Goal: Transaction & Acquisition: Purchase product/service

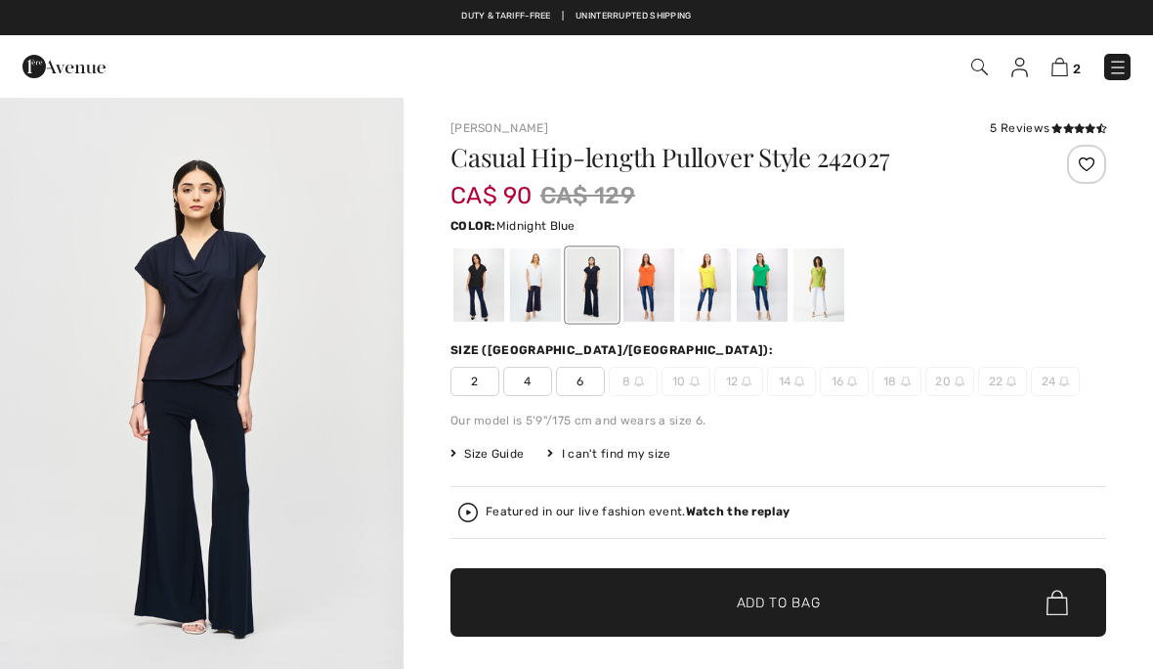
checkbox input "true"
click at [1123, 71] on img at bounding box center [1118, 68] width 20 height 20
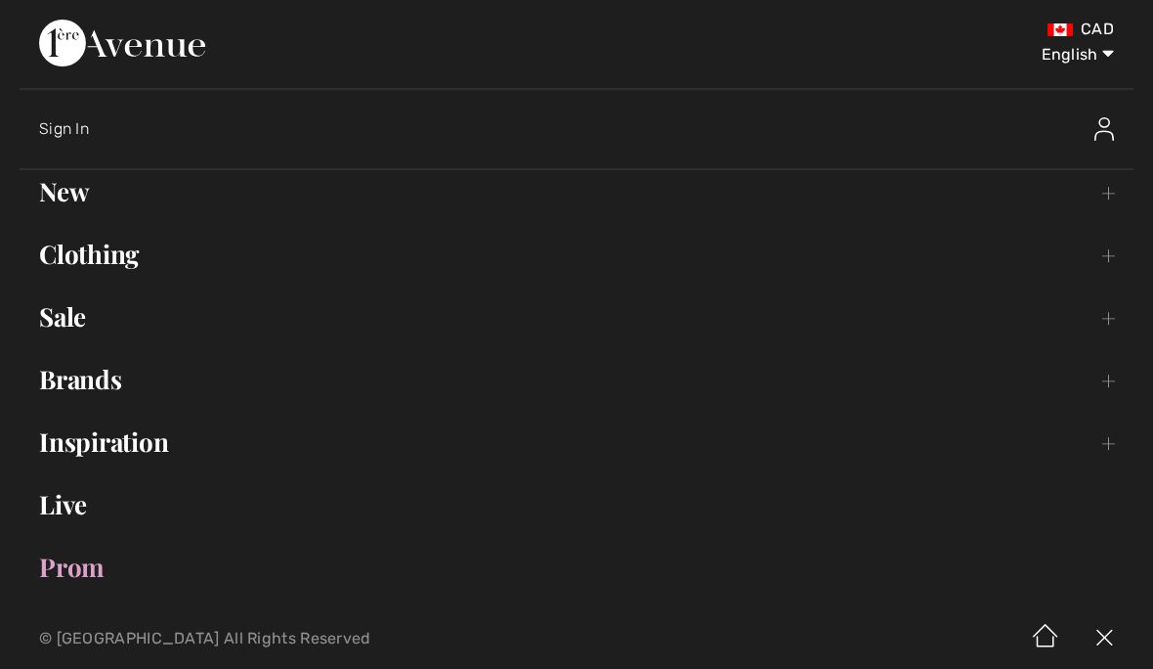
click at [93, 392] on link "Brands Open submenu" at bounding box center [577, 379] width 1114 height 43
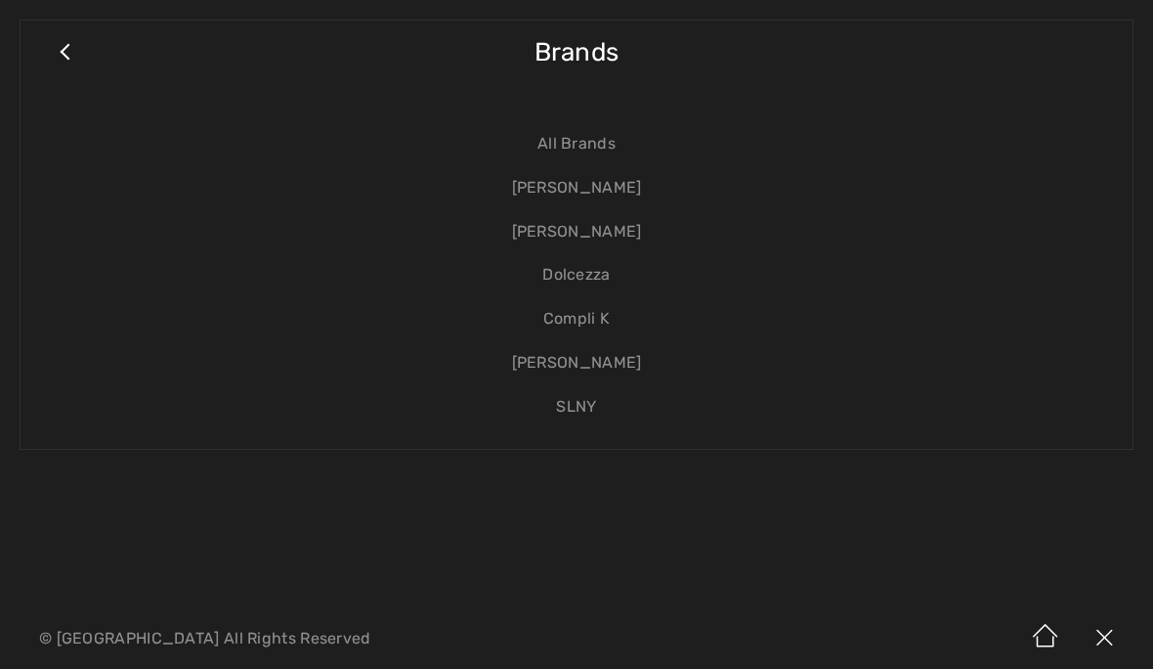
click at [589, 193] on link "[PERSON_NAME]" at bounding box center [576, 188] width 1073 height 44
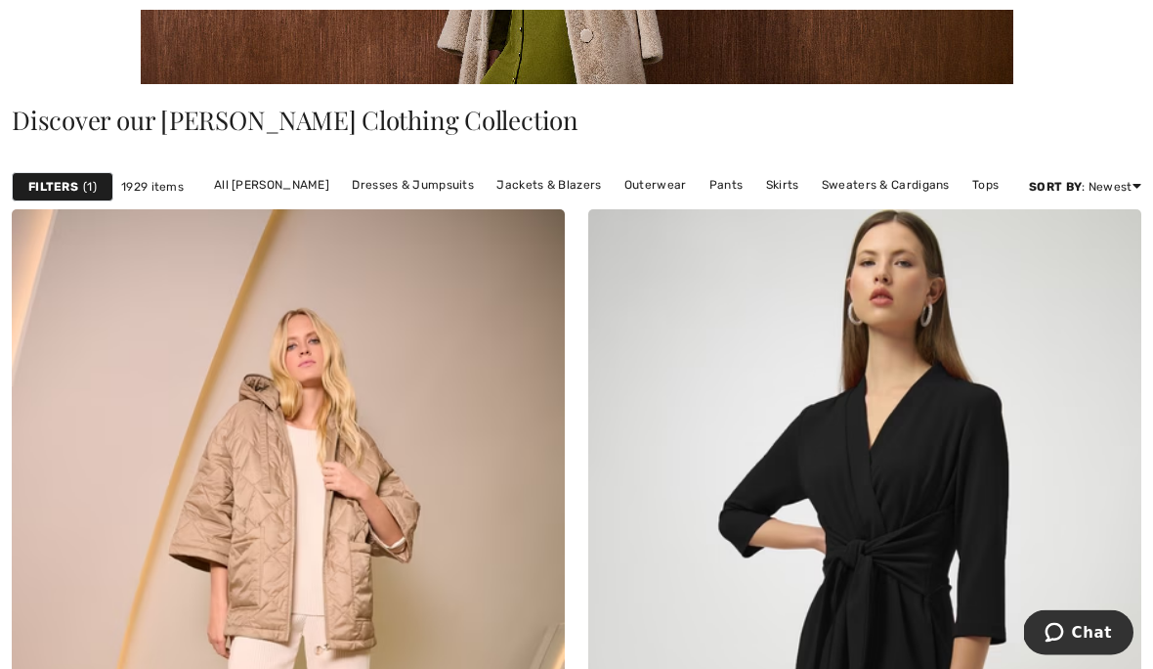
scroll to position [423, 0]
click at [972, 196] on link "Tops" at bounding box center [986, 184] width 46 height 25
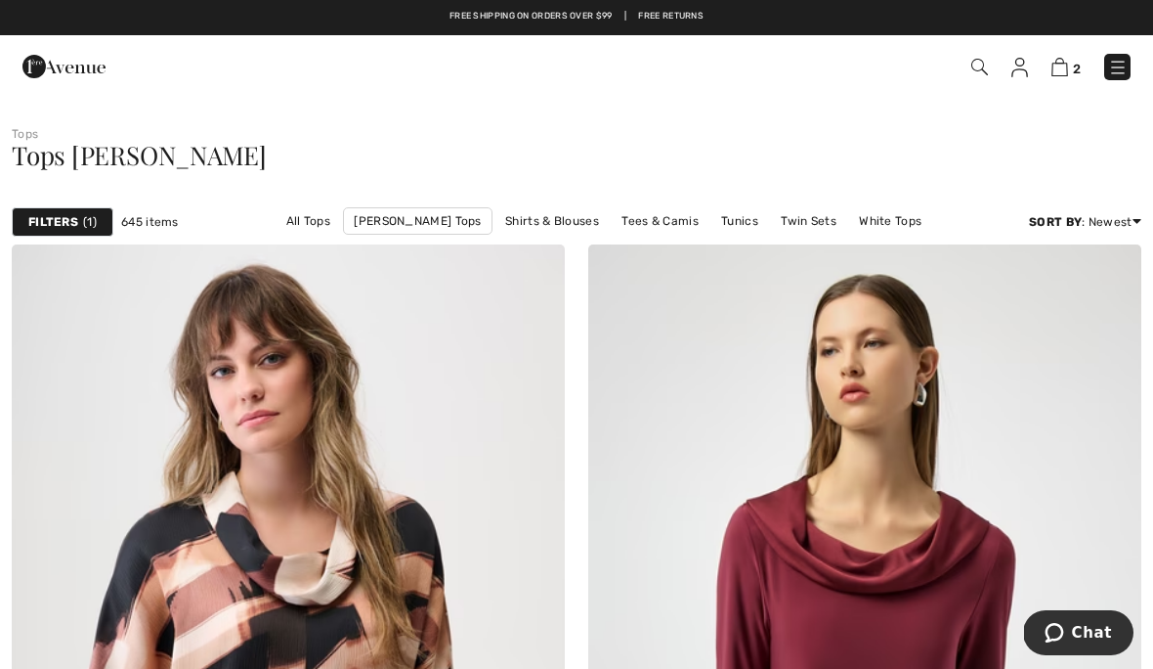
click at [89, 220] on span "1" at bounding box center [90, 222] width 14 height 18
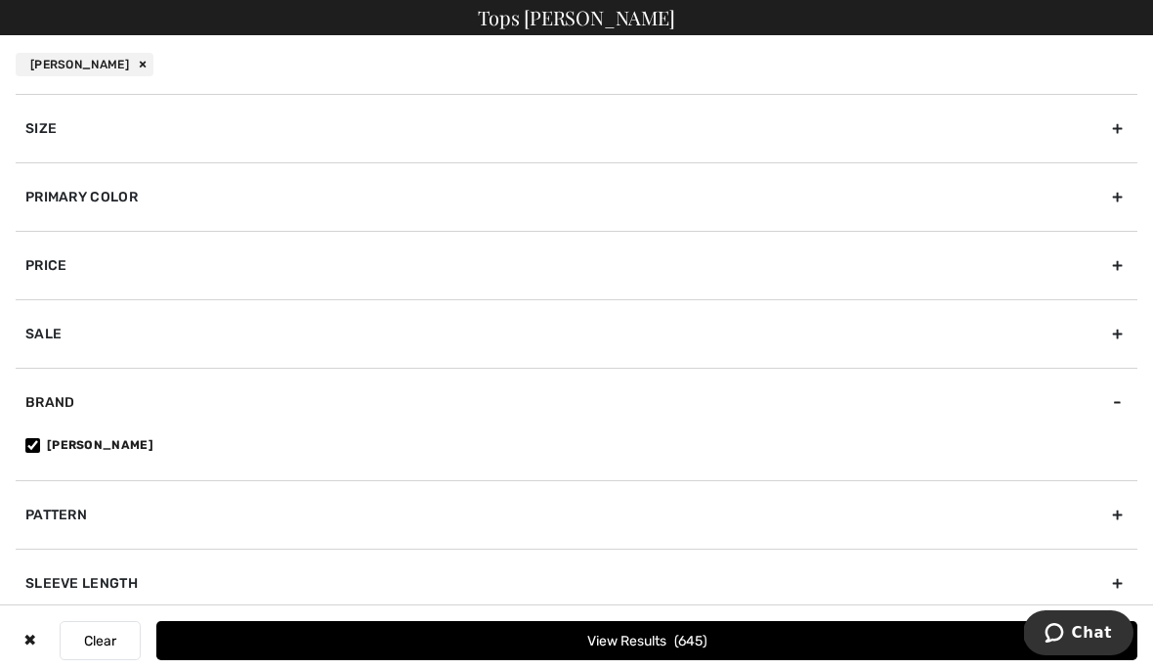
click at [140, 199] on div "Primary Color" at bounding box center [577, 196] width 1122 height 68
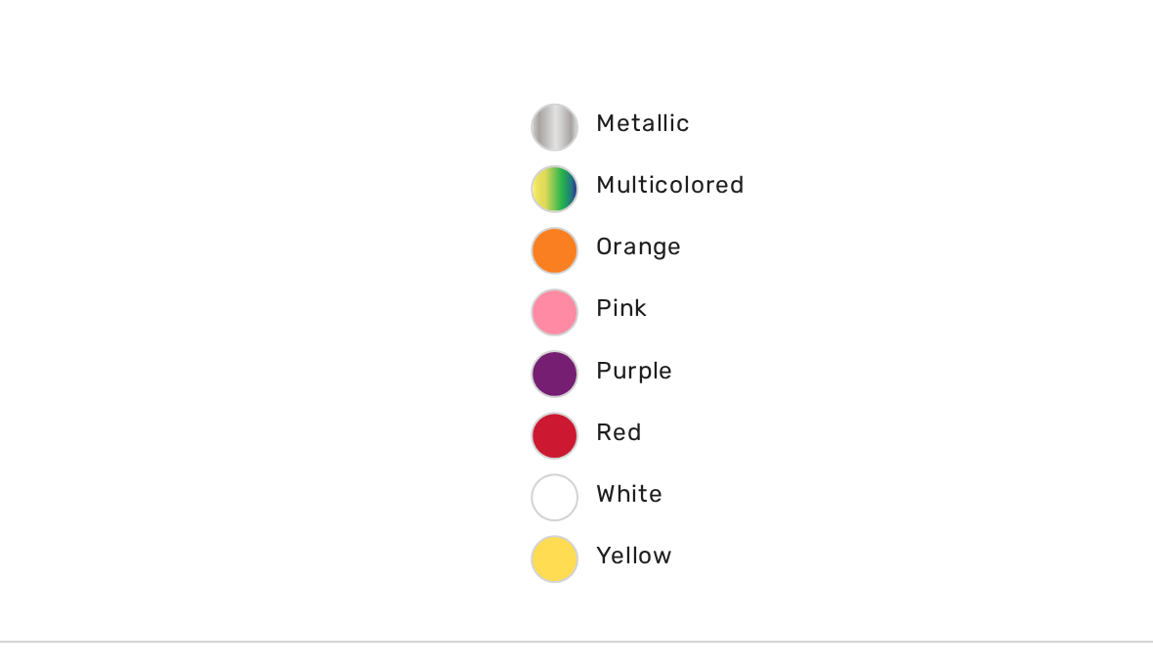
click at [591, 387] on span "Red" at bounding box center [618, 394] width 54 height 14
click at [0, 0] on input "Red" at bounding box center [0, 0] width 0 height 0
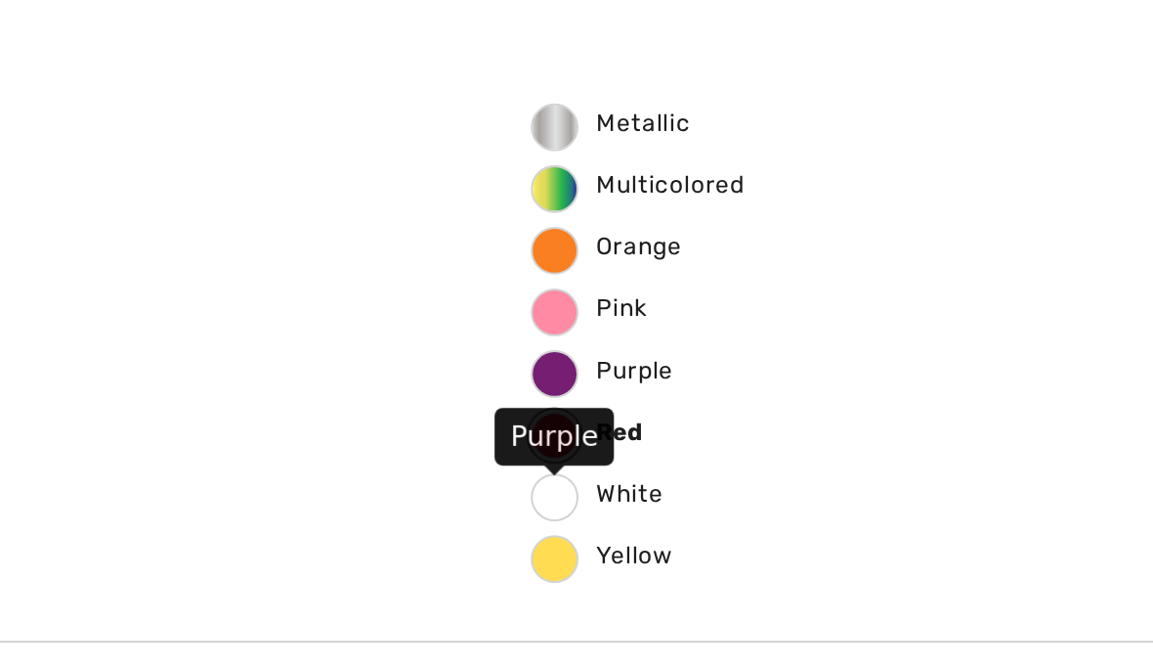
click at [591, 357] on span "Purple" at bounding box center [625, 364] width 69 height 14
click at [0, 0] on input "Purple" at bounding box center [0, 0] width 0 height 0
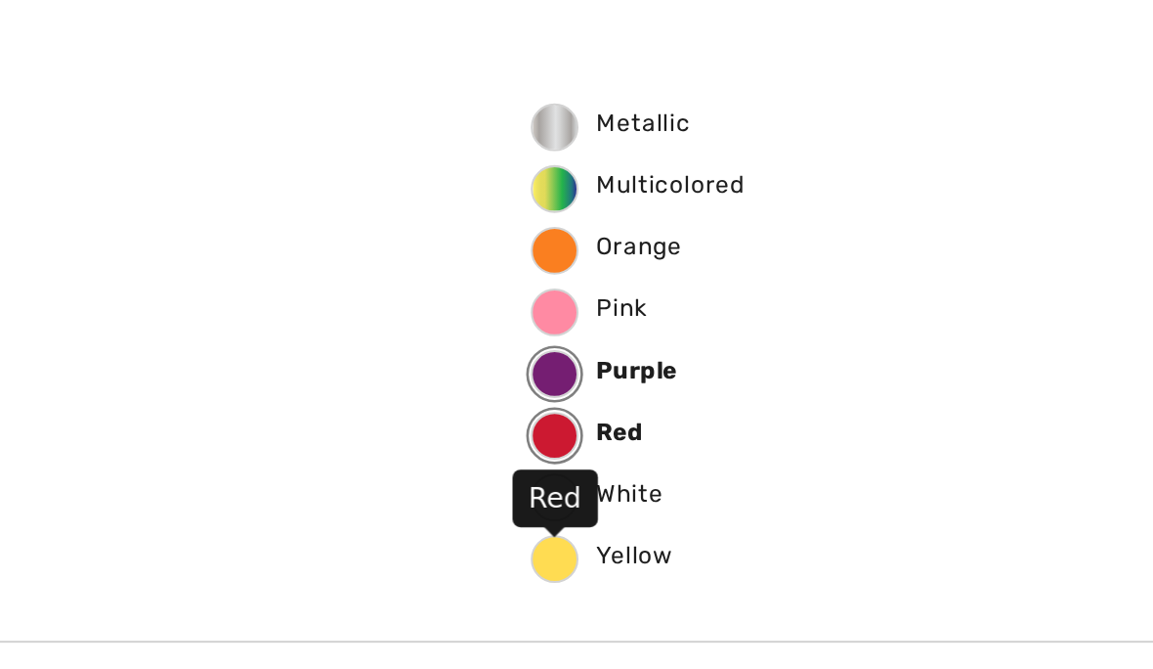
click at [590, 384] on label "Red" at bounding box center [601, 395] width 23 height 23
click at [0, 0] on input "Red" at bounding box center [0, 0] width 0 height 0
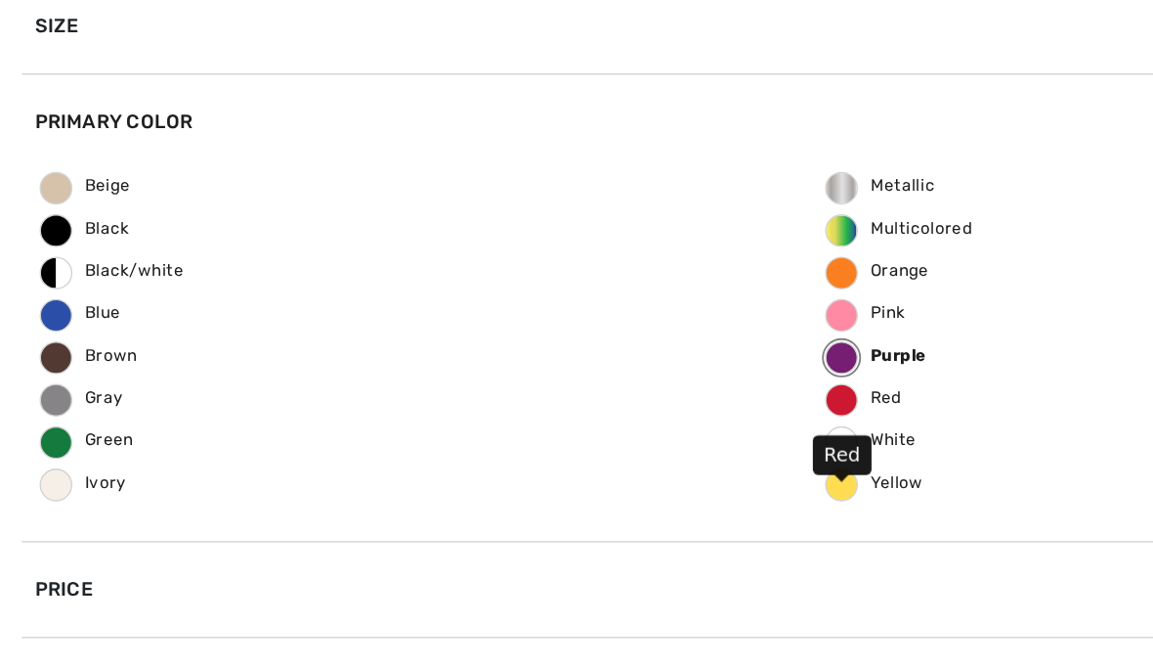
click at [659, 621] on button "View Results 27" at bounding box center [646, 640] width 981 height 39
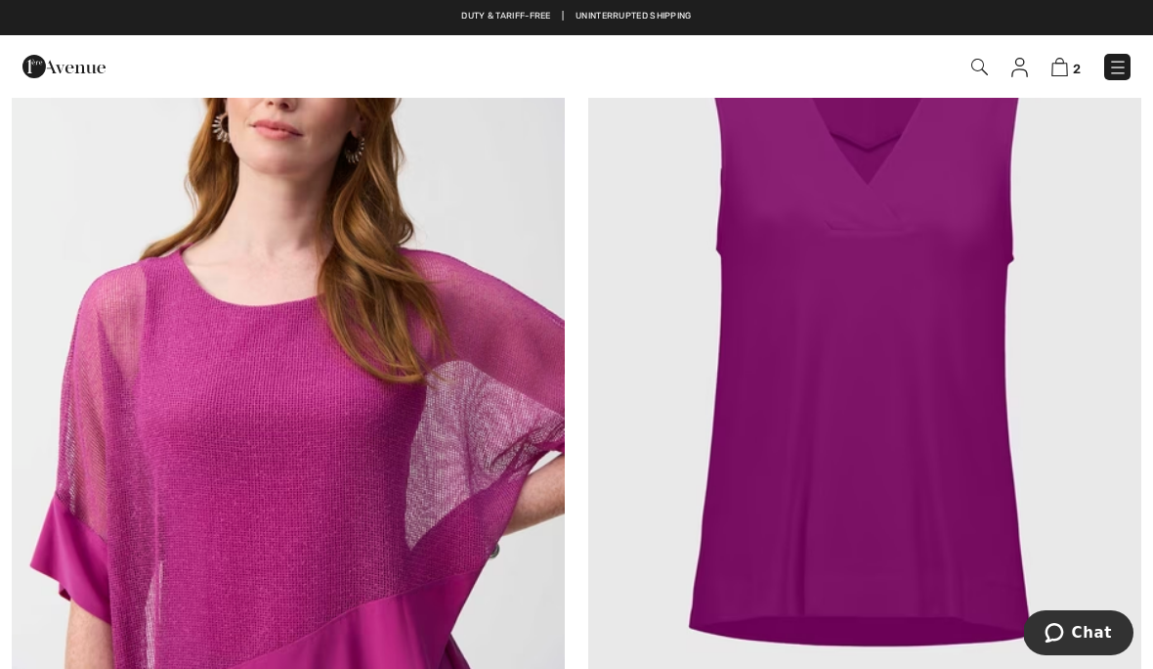
scroll to position [4955, 0]
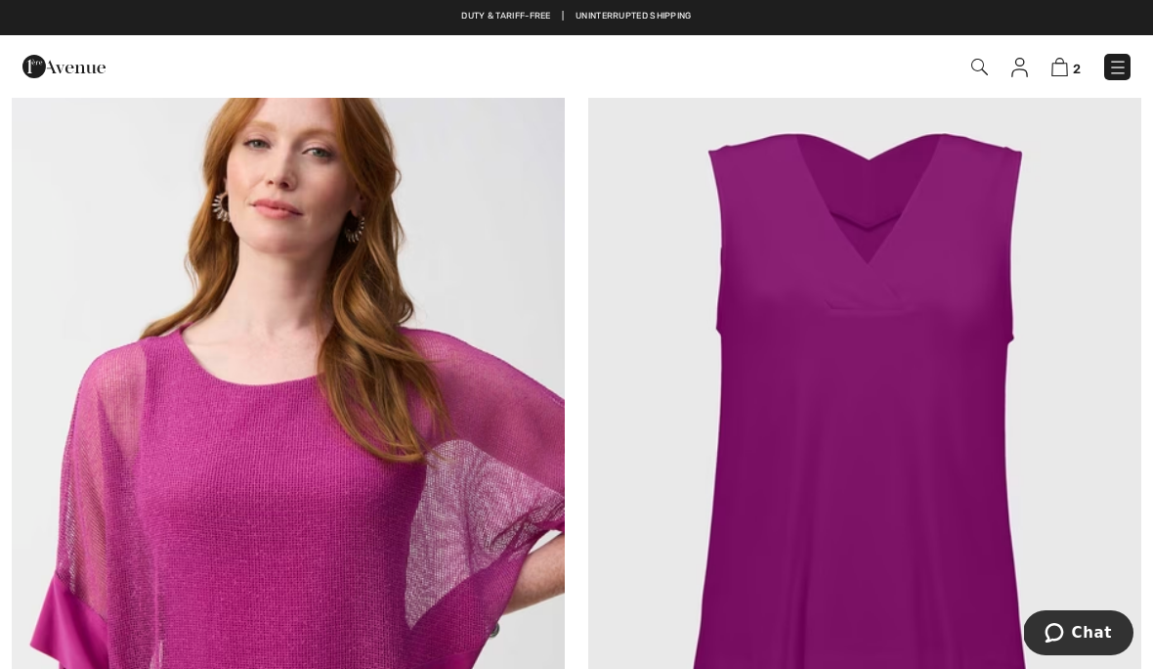
click at [931, 446] on img at bounding box center [864, 419] width 553 height 830
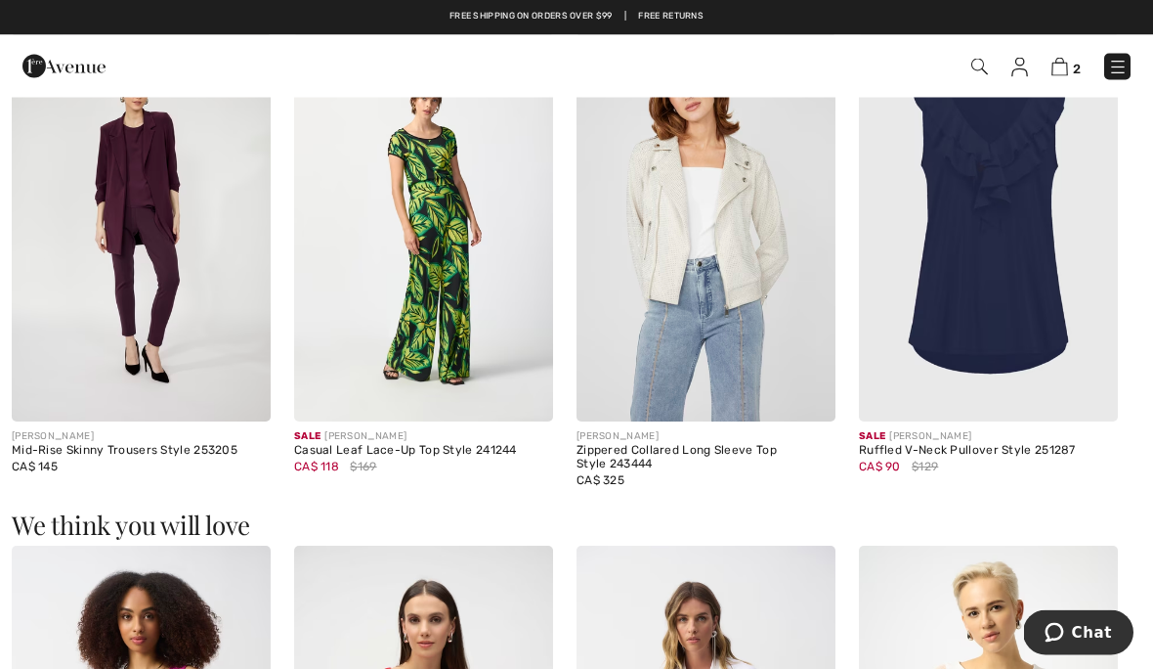
scroll to position [1231, 0]
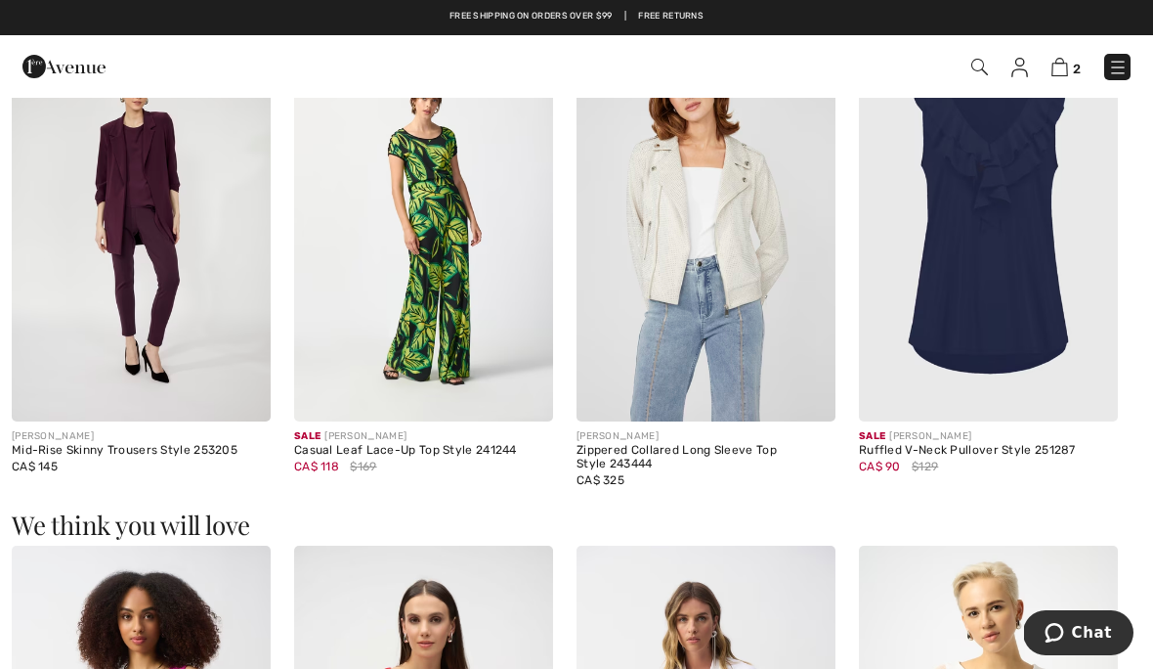
click at [150, 288] on img at bounding box center [141, 227] width 259 height 389
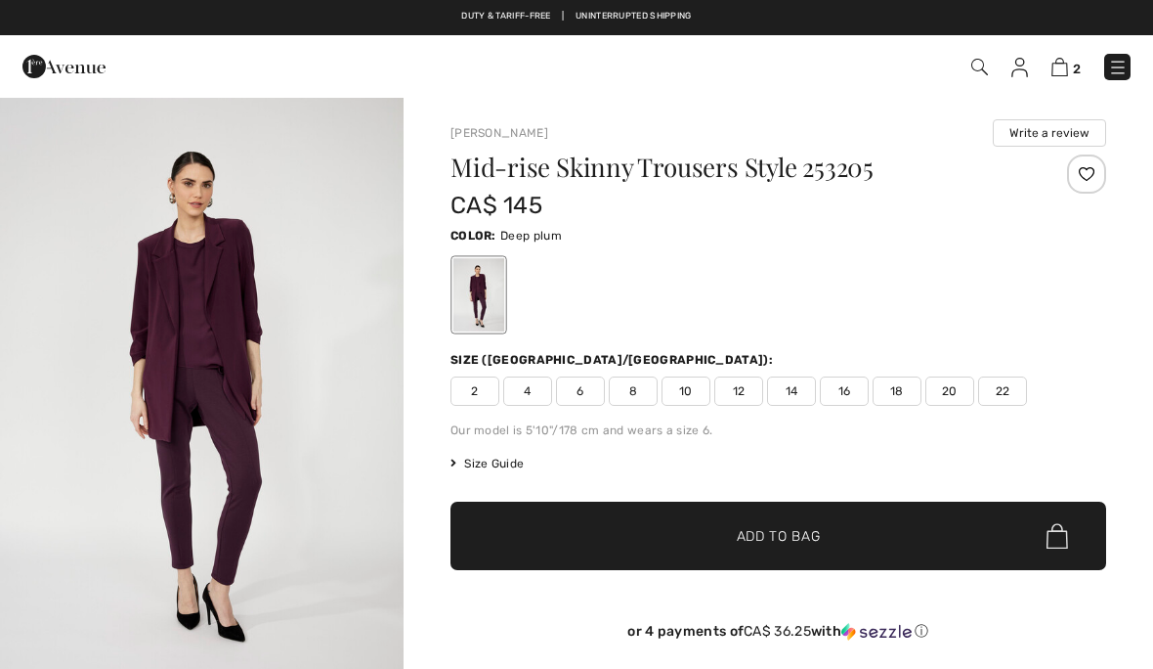
checkbox input "true"
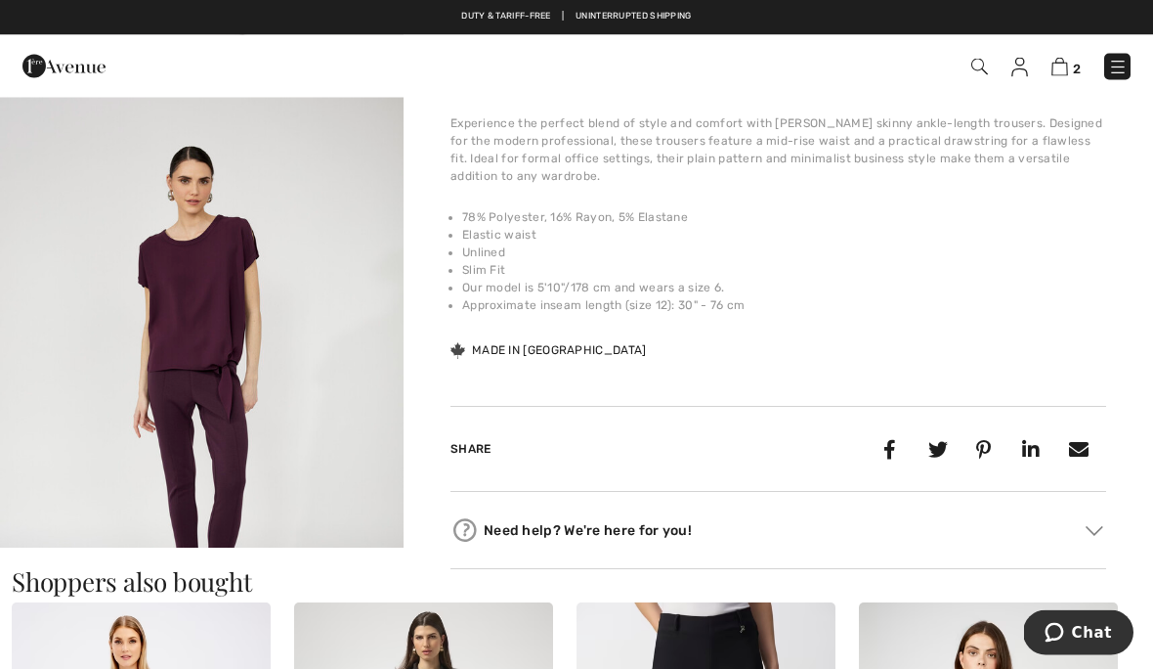
scroll to position [607, 0]
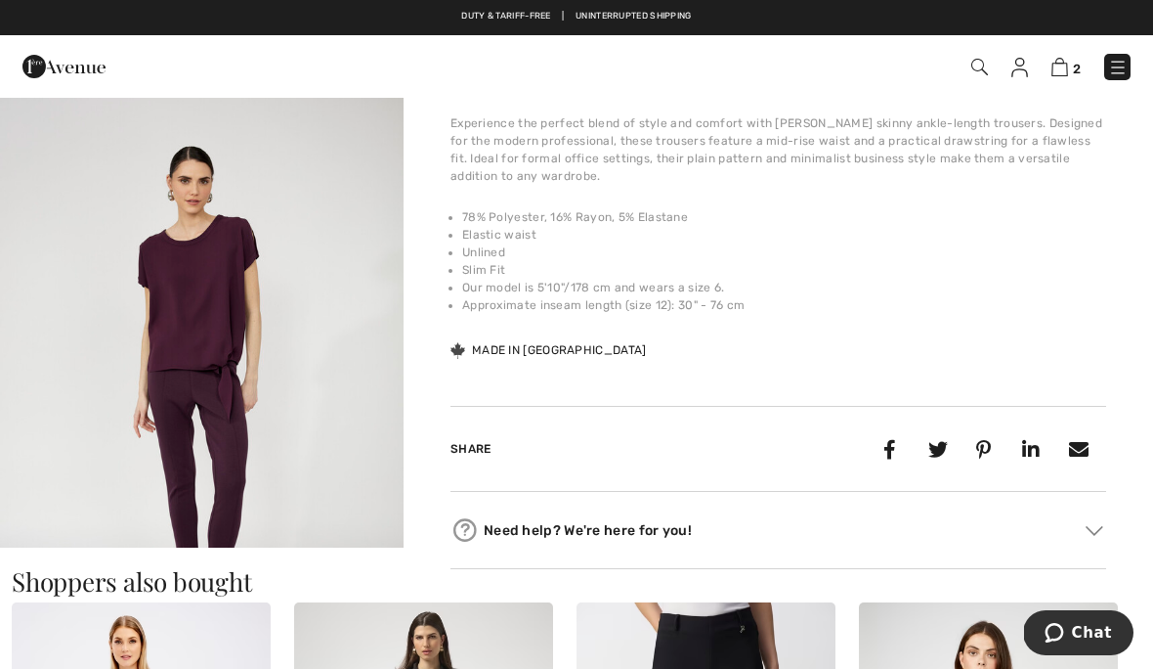
click at [206, 308] on img "2 / 2" at bounding box center [202, 398] width 404 height 606
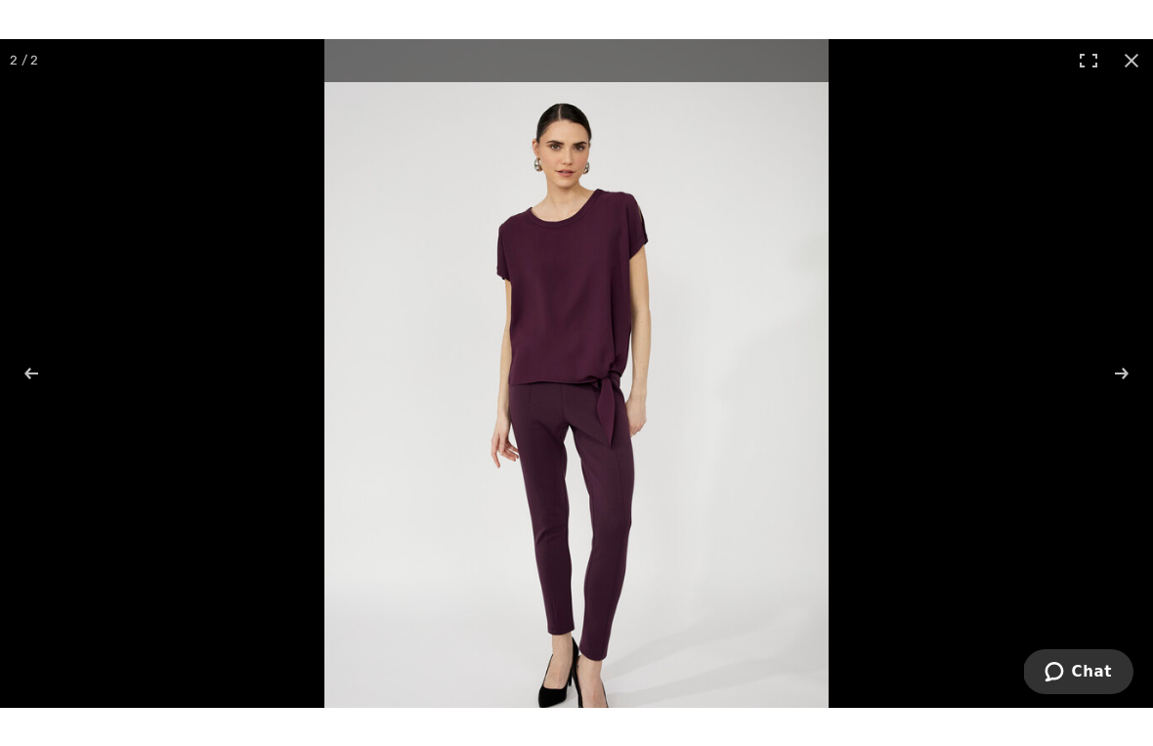
scroll to position [23, 0]
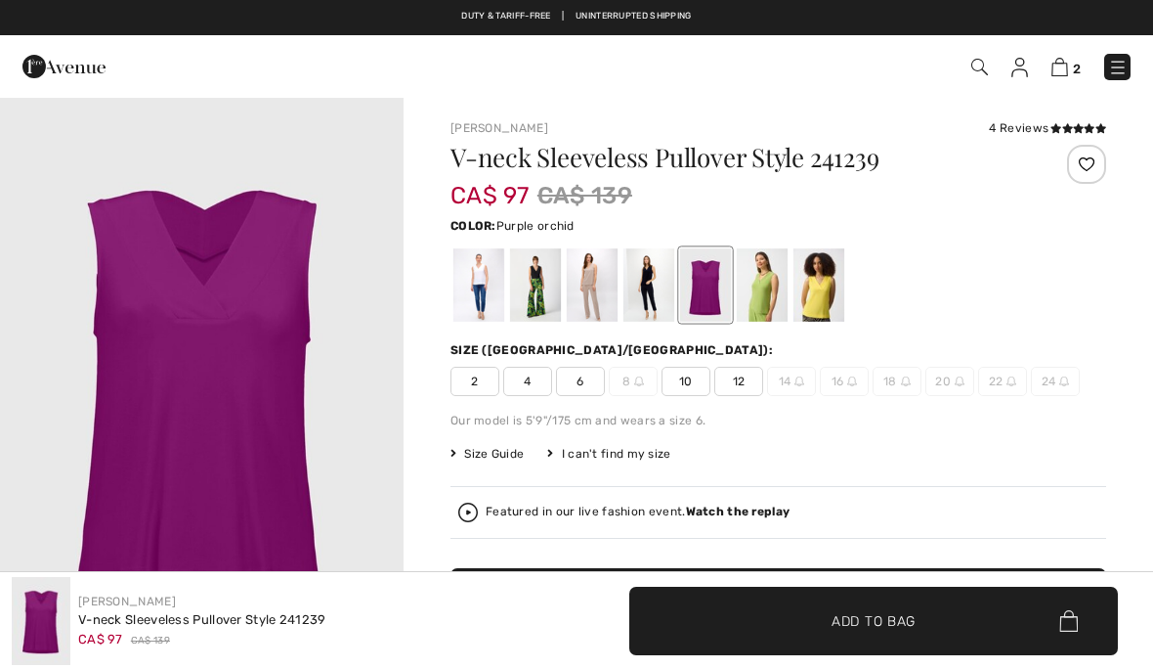
checkbox input "true"
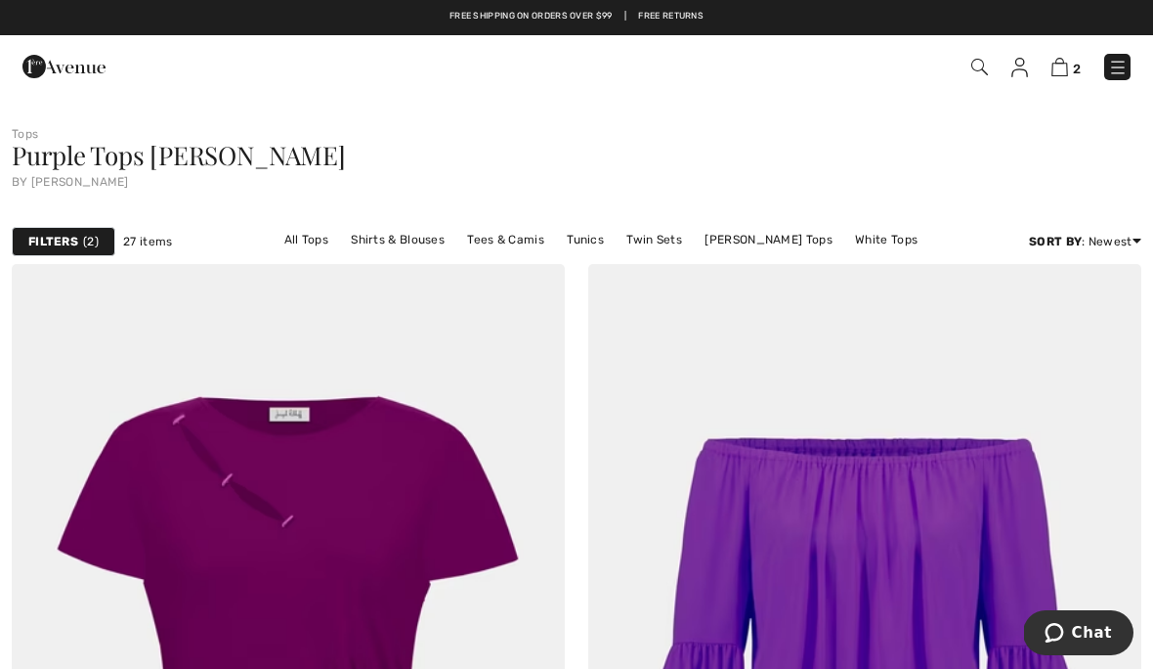
click at [91, 234] on span "2" at bounding box center [91, 242] width 16 height 18
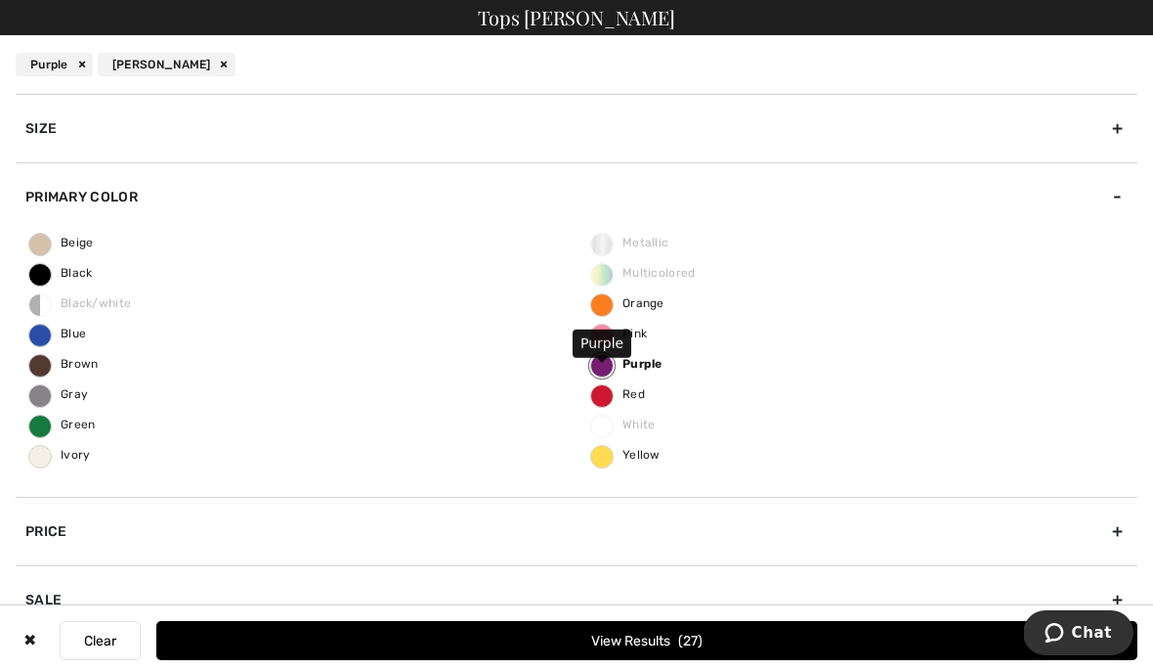
click at [606, 361] on label "Purple" at bounding box center [601, 365] width 23 height 23
click at [0, 0] on input "Purple" at bounding box center [0, 0] width 0 height 0
click at [610, 398] on span "Red" at bounding box center [618, 394] width 54 height 14
click at [0, 0] on input "Red" at bounding box center [0, 0] width 0 height 0
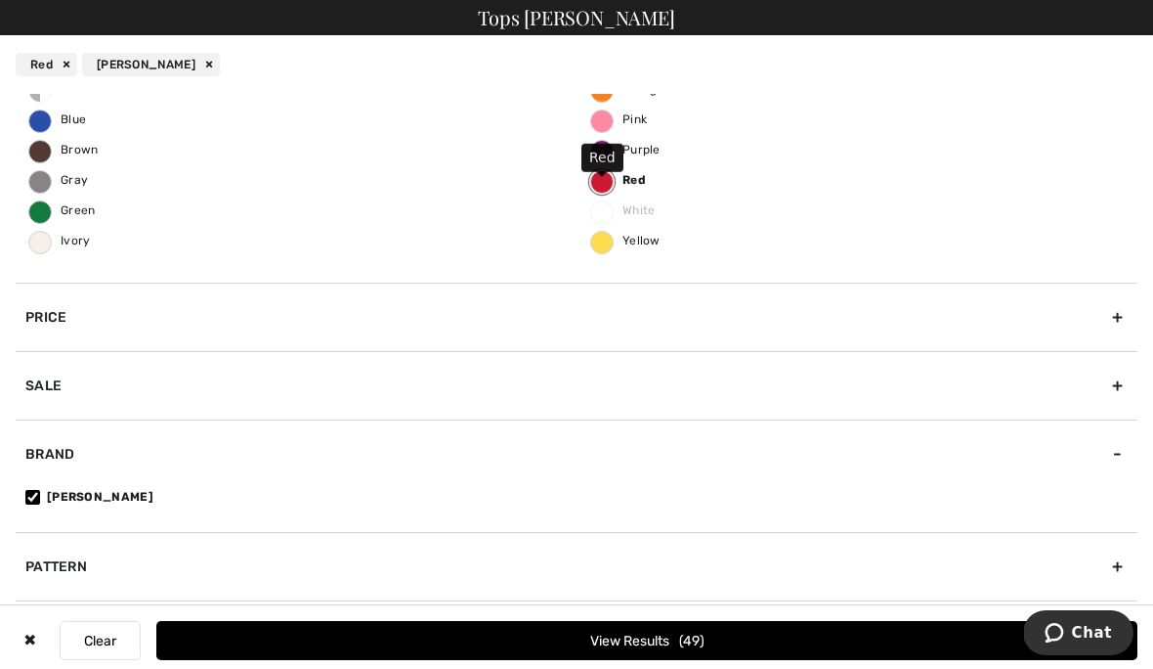
scroll to position [214, 0]
click at [1060, 427] on div "Brand" at bounding box center [577, 453] width 1122 height 68
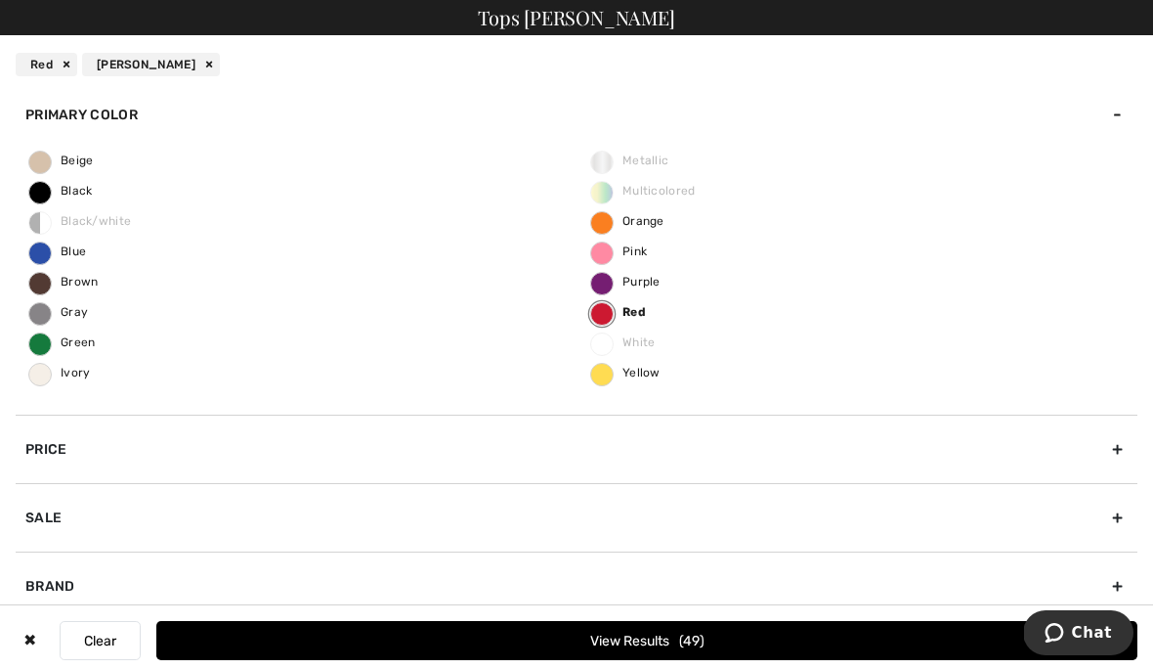
scroll to position [210, 0]
click at [878, 660] on button "View Results 49" at bounding box center [646, 640] width 981 height 39
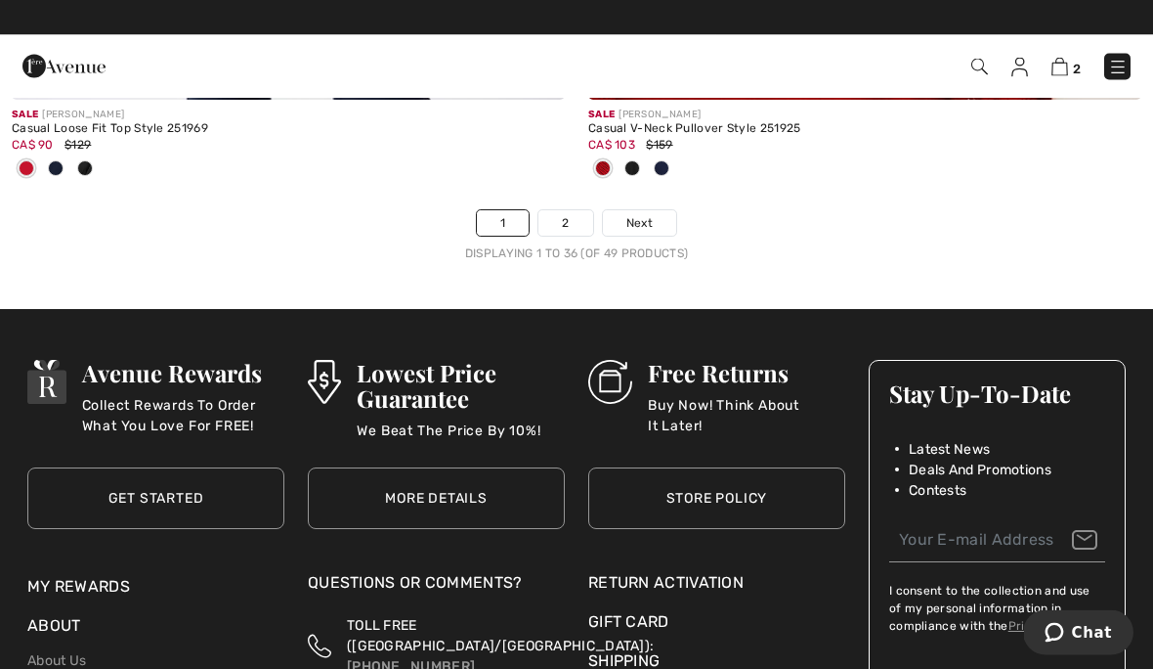
scroll to position [17335, 0]
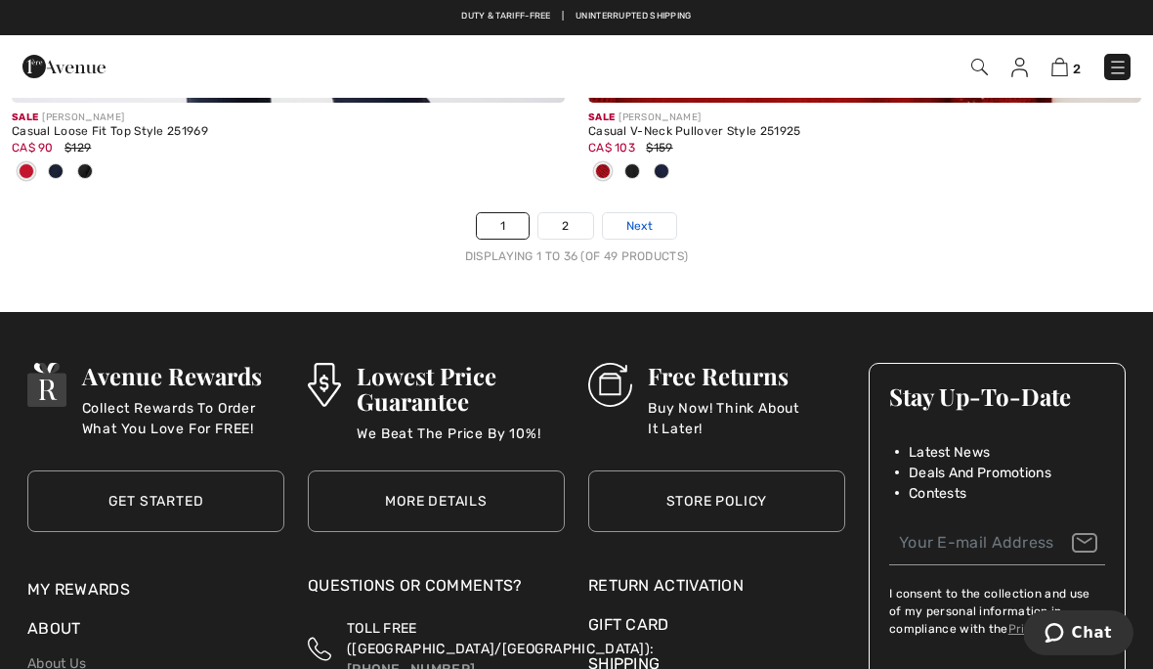
click at [653, 217] on span "Next" at bounding box center [639, 226] width 26 height 18
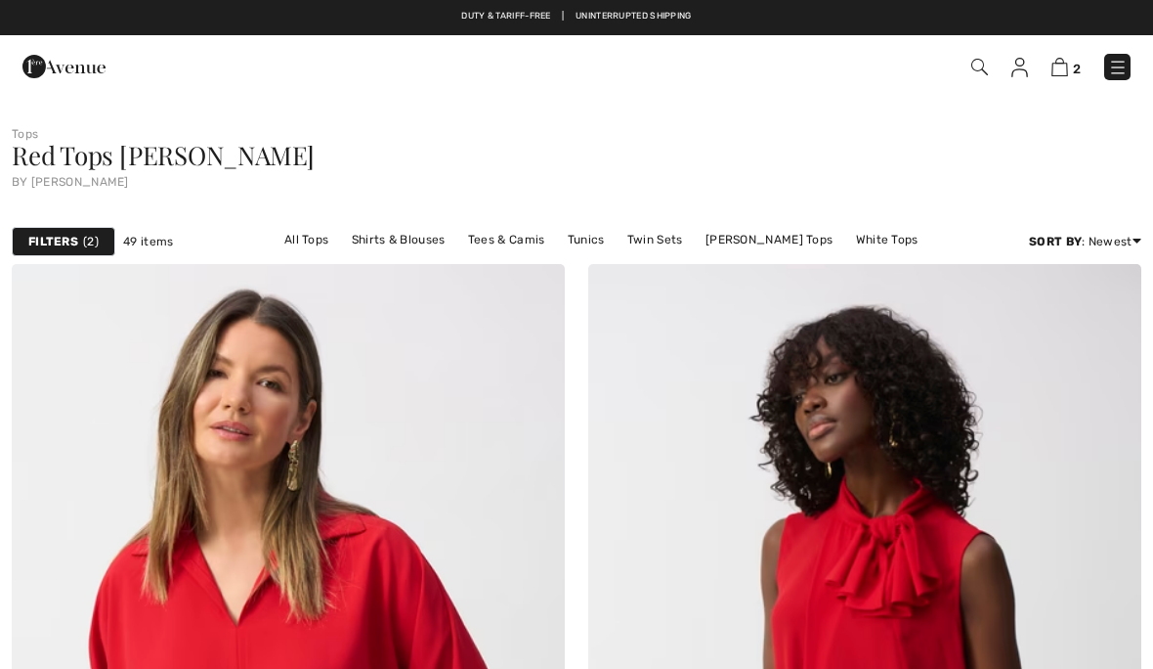
checkbox input "true"
click at [1113, 66] on img at bounding box center [1118, 68] width 20 height 20
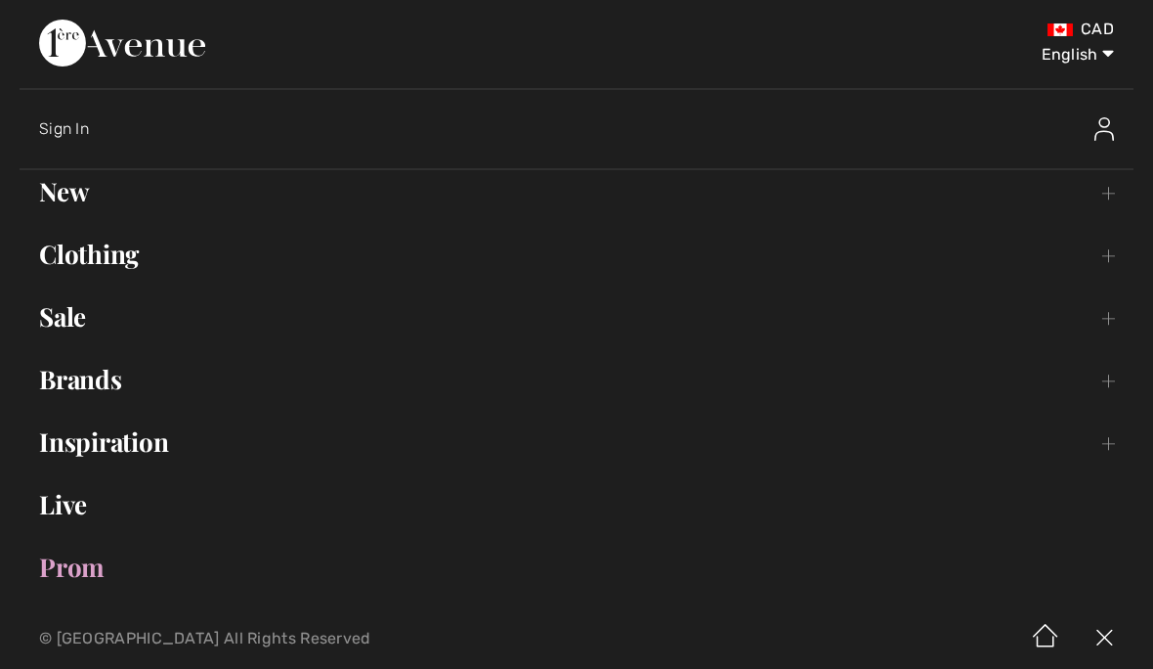
click at [94, 377] on link "Brands Open submenu" at bounding box center [577, 379] width 1114 height 43
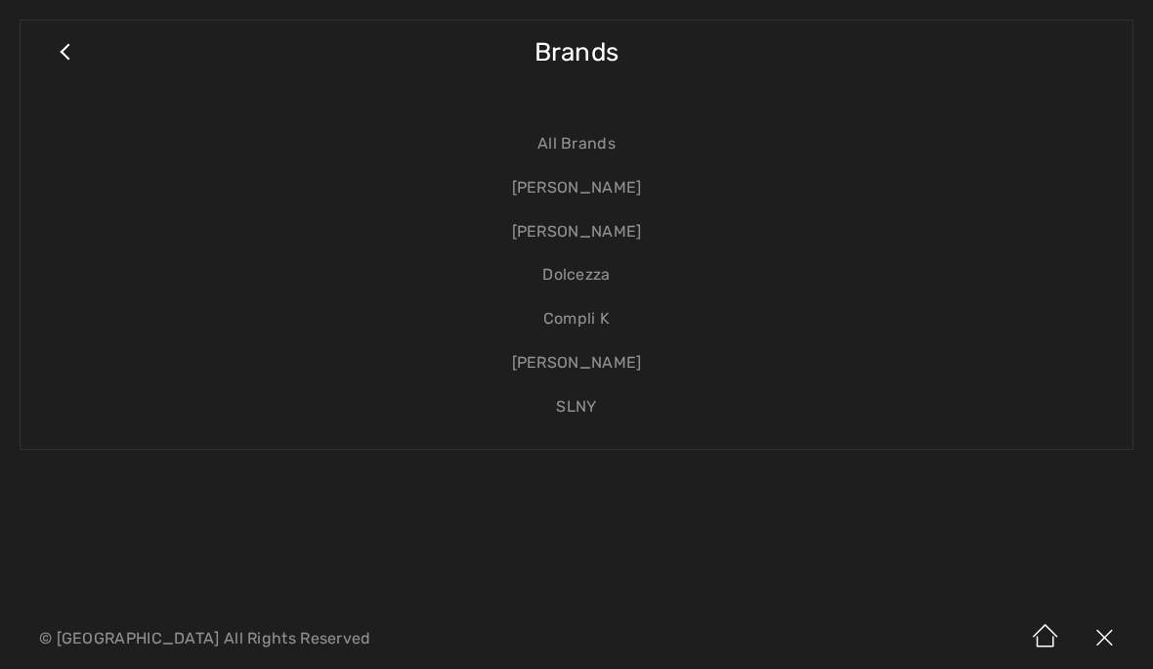
click at [604, 221] on link "[PERSON_NAME]" at bounding box center [576, 232] width 1073 height 44
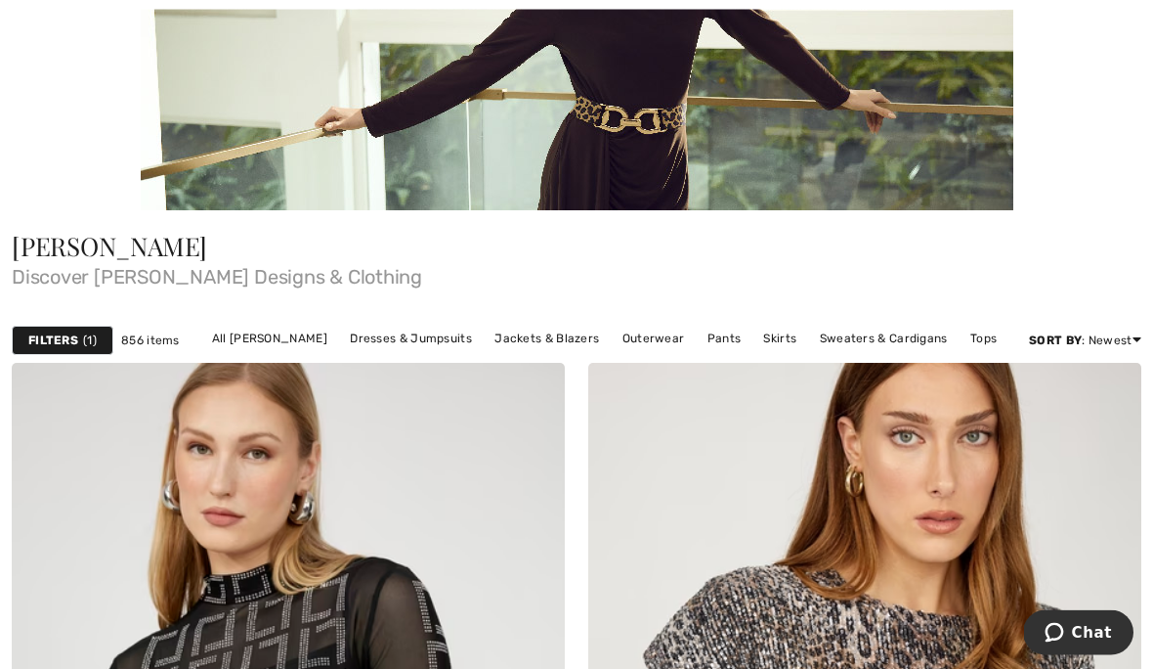
scroll to position [297, 0]
click at [963, 328] on link "Tops" at bounding box center [984, 337] width 46 height 25
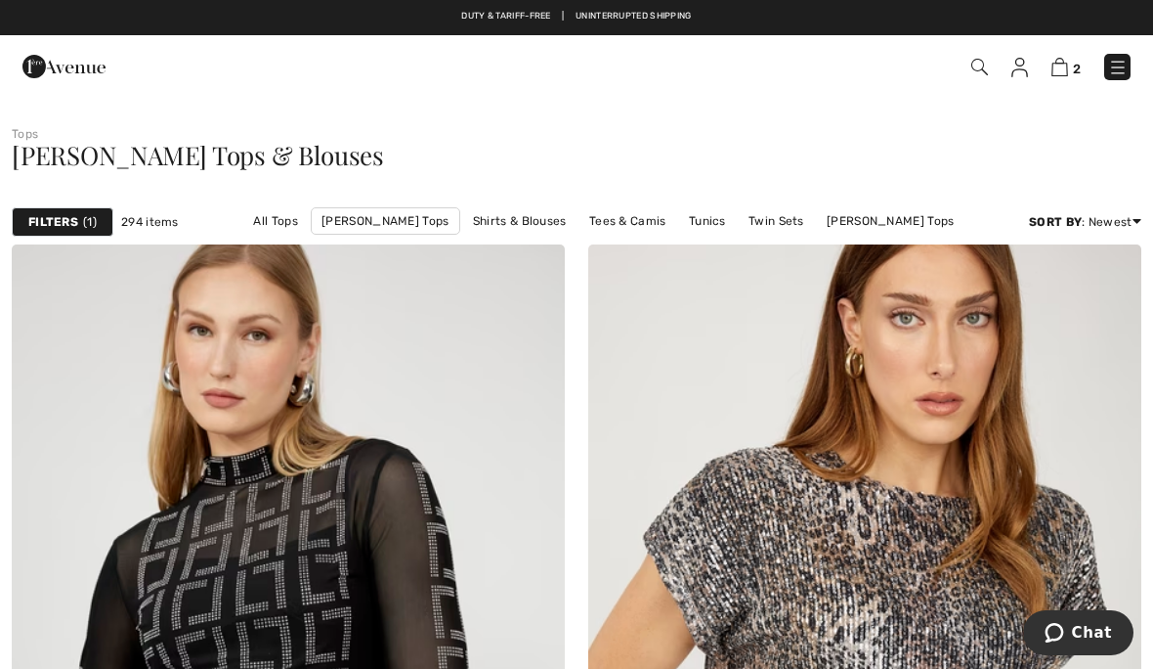
click at [70, 220] on strong "Filters" at bounding box center [53, 222] width 50 height 18
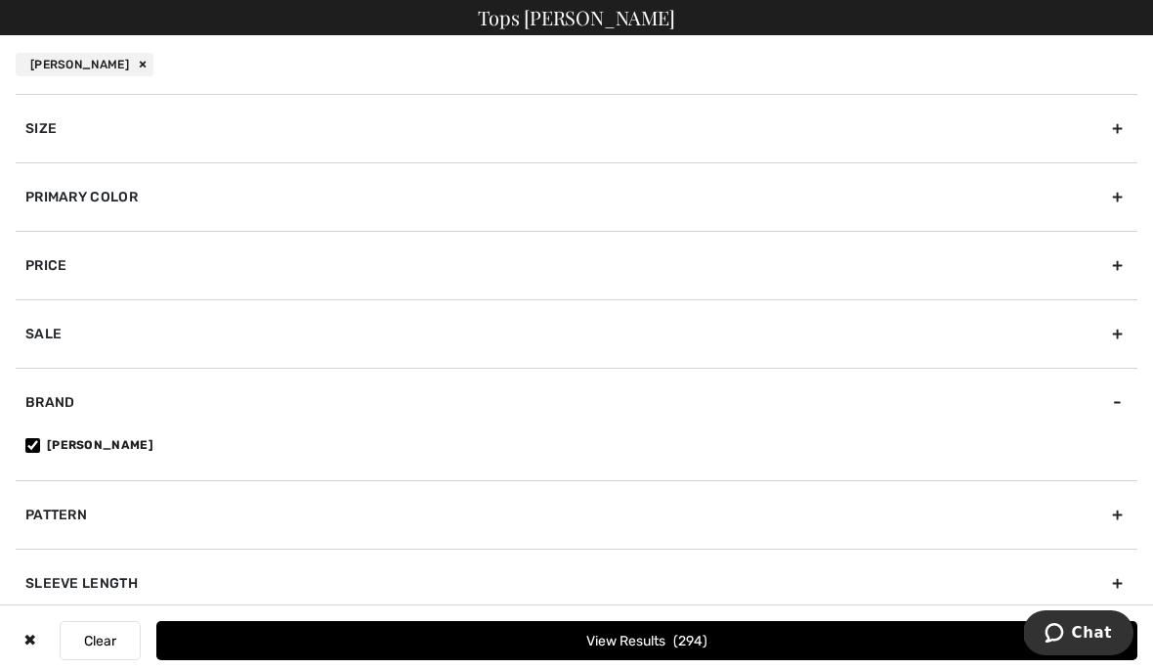
click at [125, 197] on div "Primary Color" at bounding box center [577, 196] width 1122 height 68
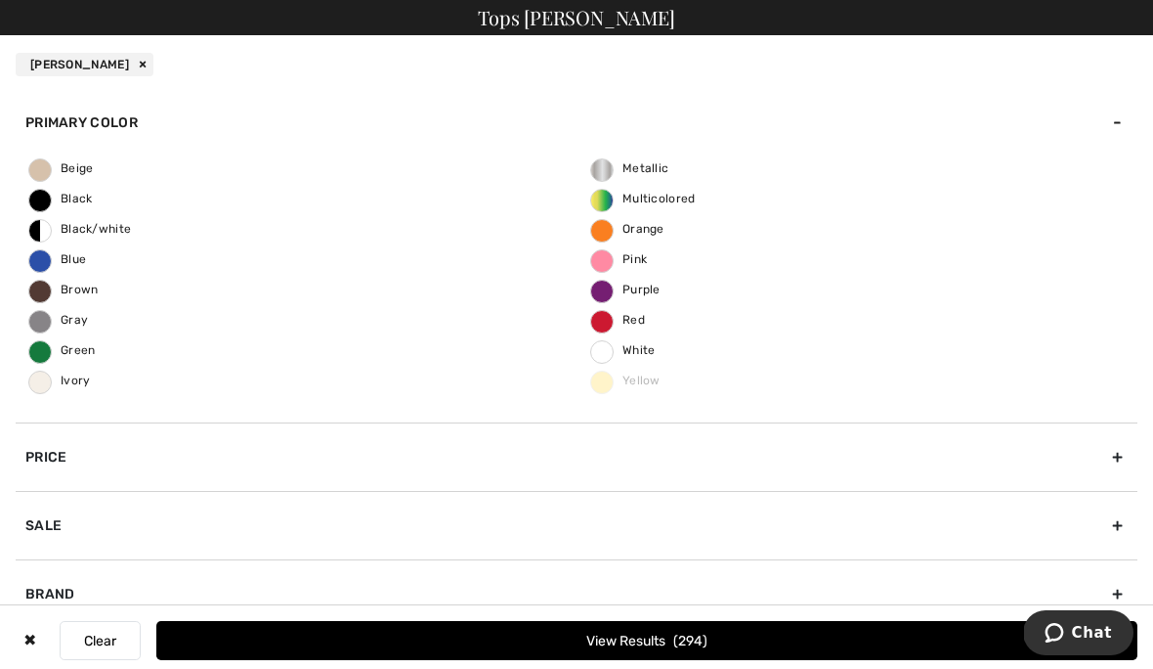
scroll to position [72, 0]
click at [613, 322] on span "Red" at bounding box center [618, 322] width 54 height 14
click at [0, 0] on input "Red" at bounding box center [0, 0] width 0 height 0
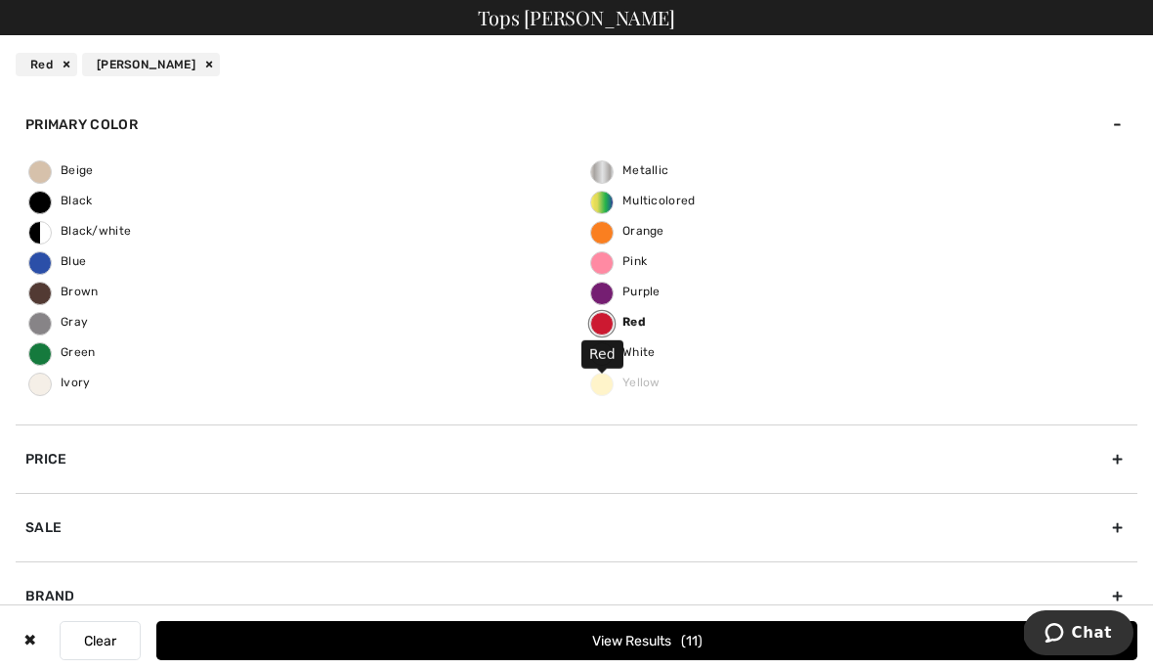
click at [879, 637] on button "View Results 11" at bounding box center [646, 640] width 981 height 39
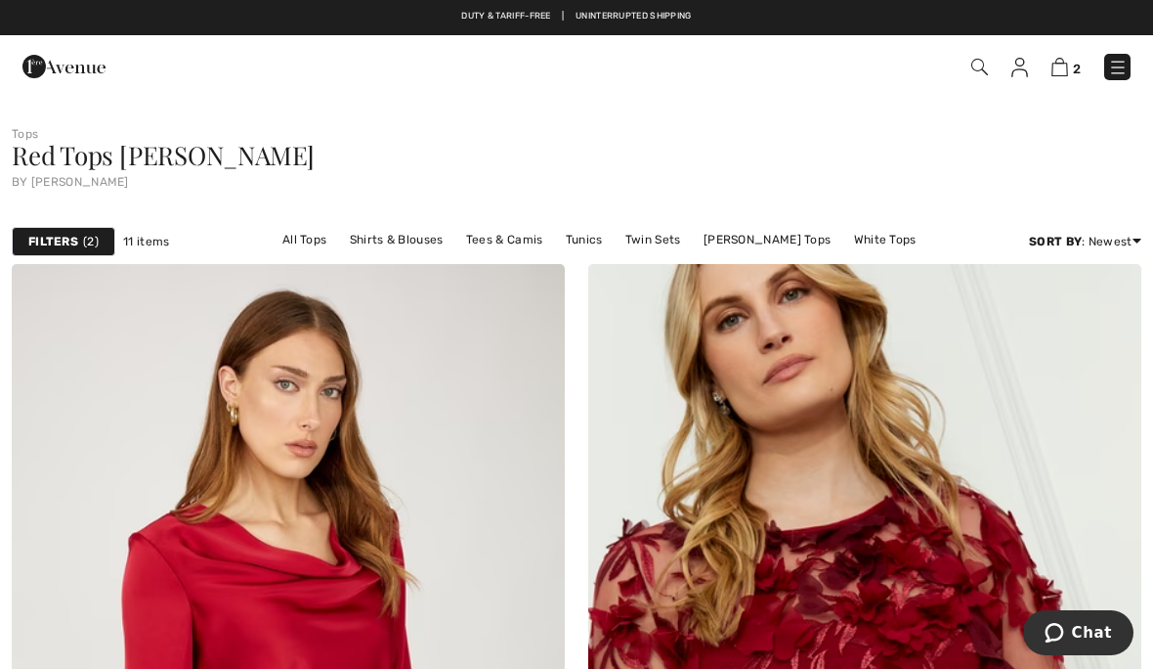
click at [71, 244] on strong "Filters" at bounding box center [53, 242] width 50 height 18
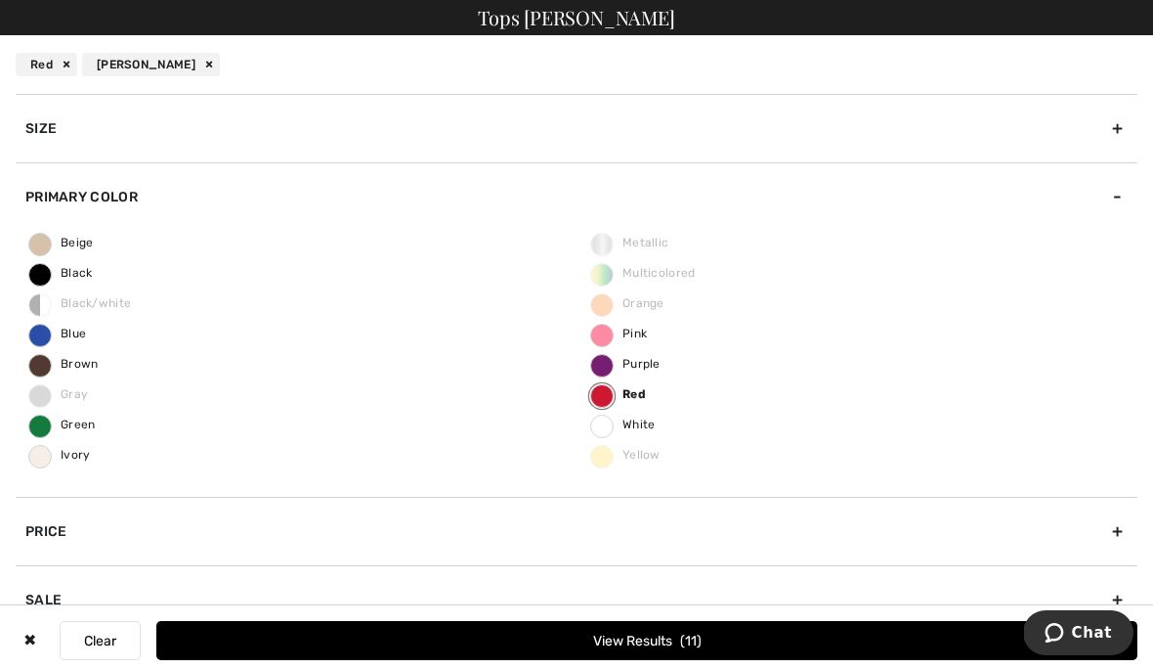
click at [50, 338] on span "Blue" at bounding box center [57, 333] width 57 height 14
click at [0, 0] on input "Blue" at bounding box center [0, 0] width 0 height 0
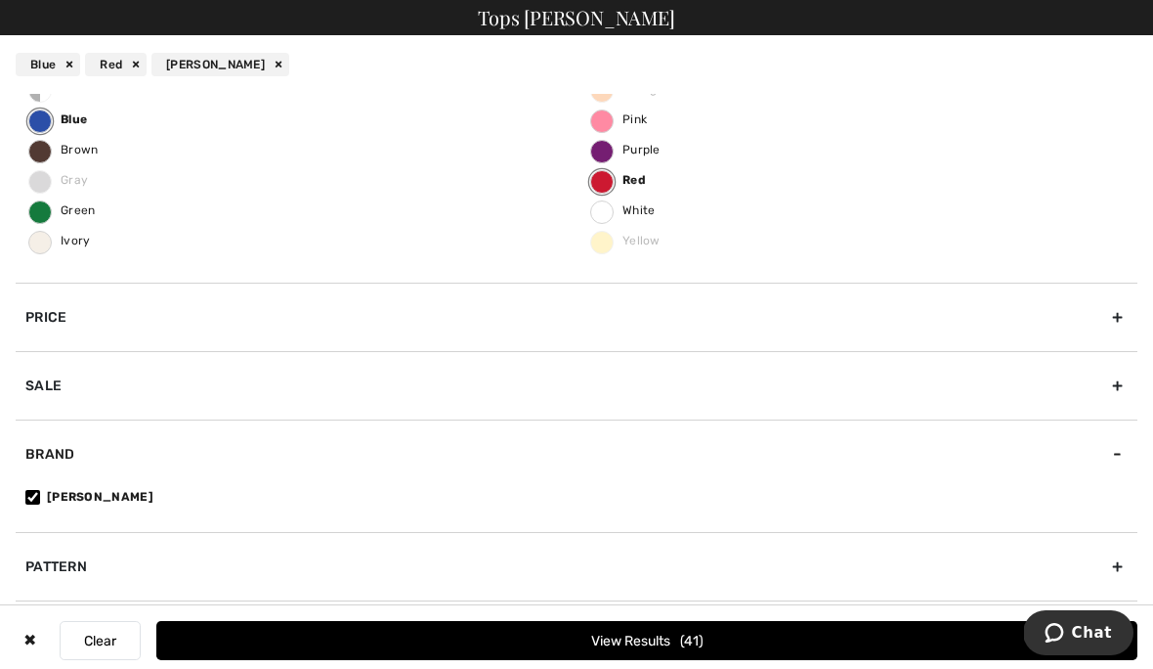
click at [842, 630] on button "View Results 41" at bounding box center [646, 640] width 981 height 39
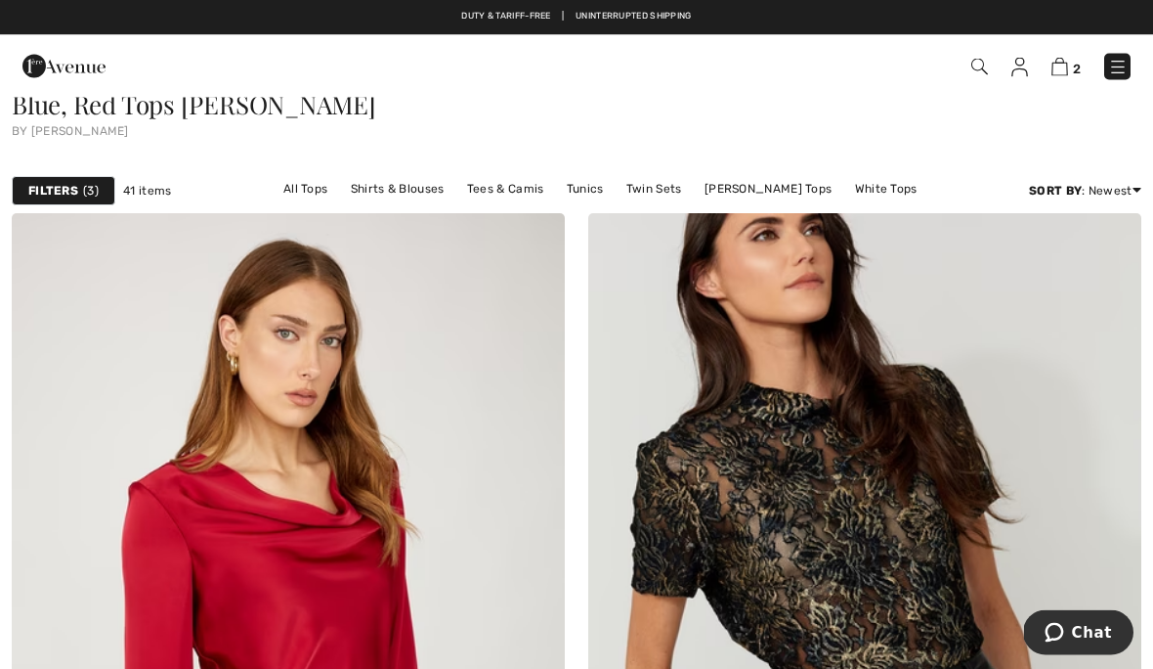
scroll to position [49, 0]
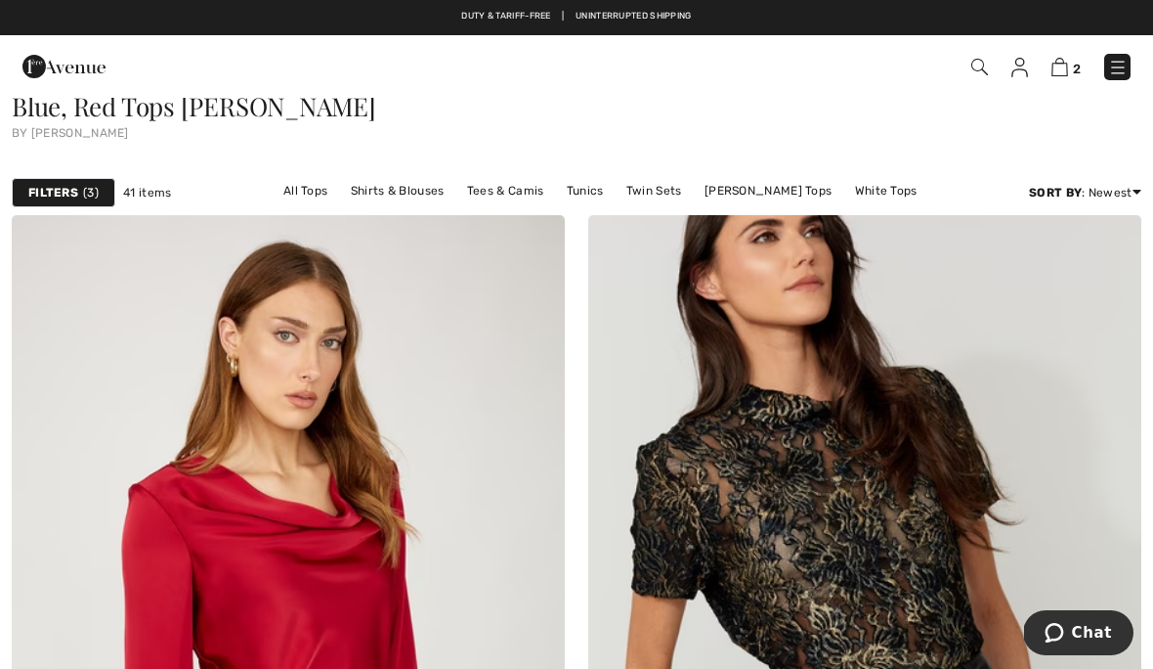
click at [74, 193] on strong "Filters" at bounding box center [53, 193] width 50 height 18
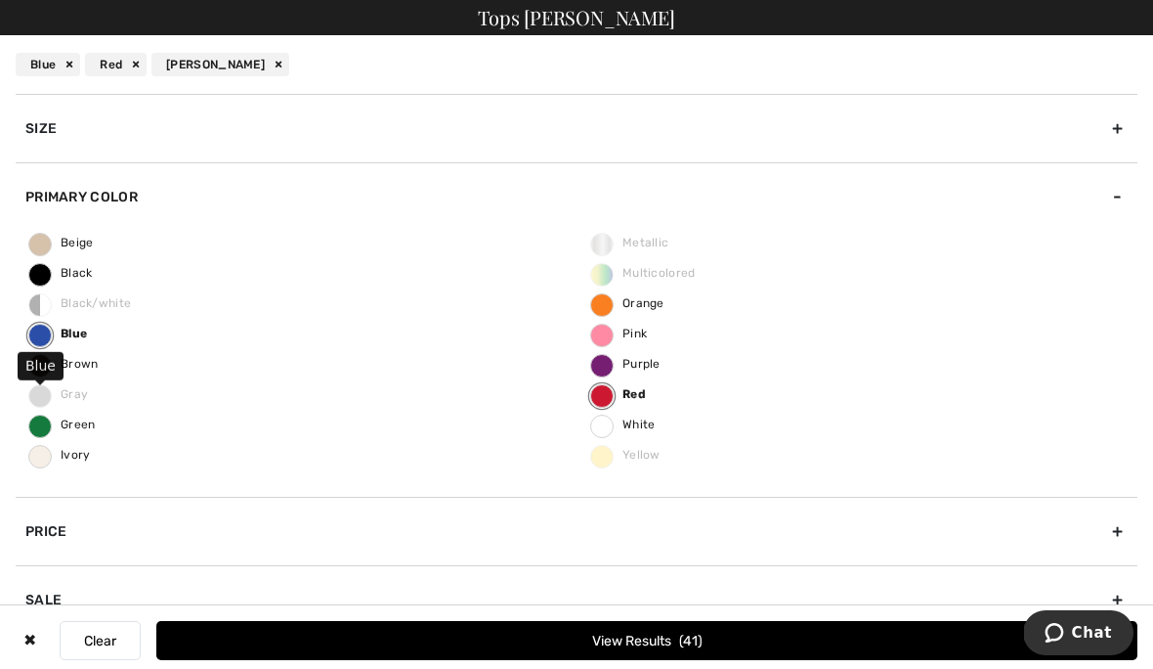
click at [45, 334] on label "Blue" at bounding box center [39, 335] width 23 height 23
click at [0, 0] on input "Blue" at bounding box center [0, 0] width 0 height 0
click at [608, 405] on label "Red" at bounding box center [601, 395] width 23 height 23
click at [0, 0] on input "Red" at bounding box center [0, 0] width 0 height 0
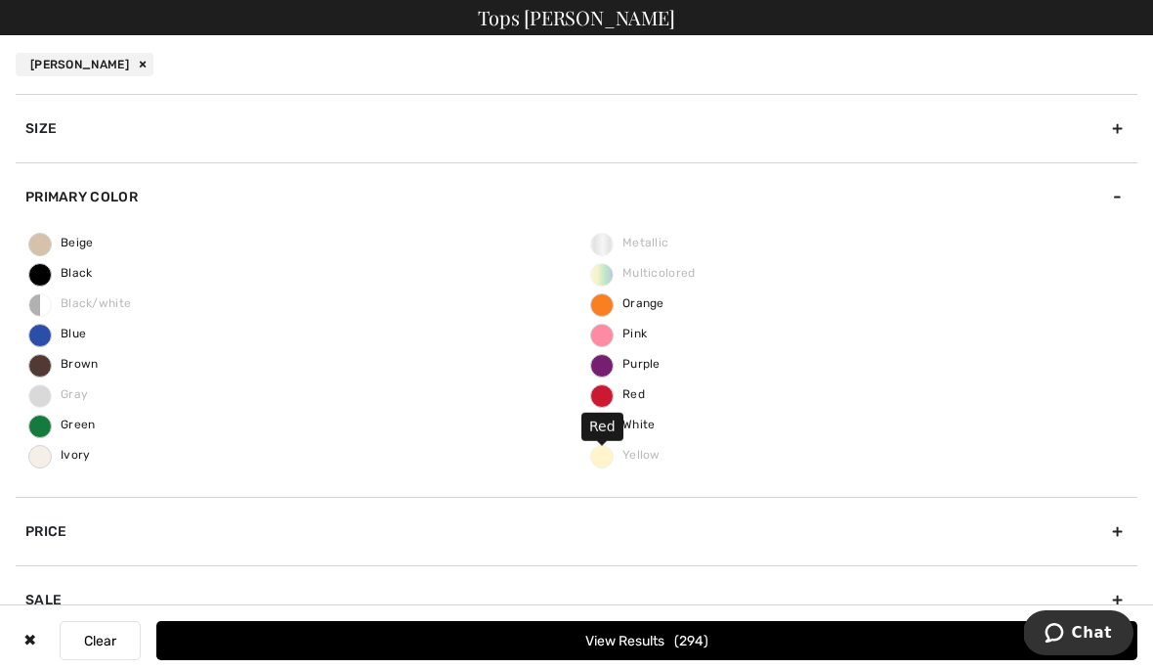
click at [48, 340] on label "Blue" at bounding box center [39, 335] width 23 height 23
click at [0, 0] on input "Blue" at bounding box center [0, 0] width 0 height 0
click at [424, 638] on button "View Results 33" at bounding box center [646, 640] width 981 height 39
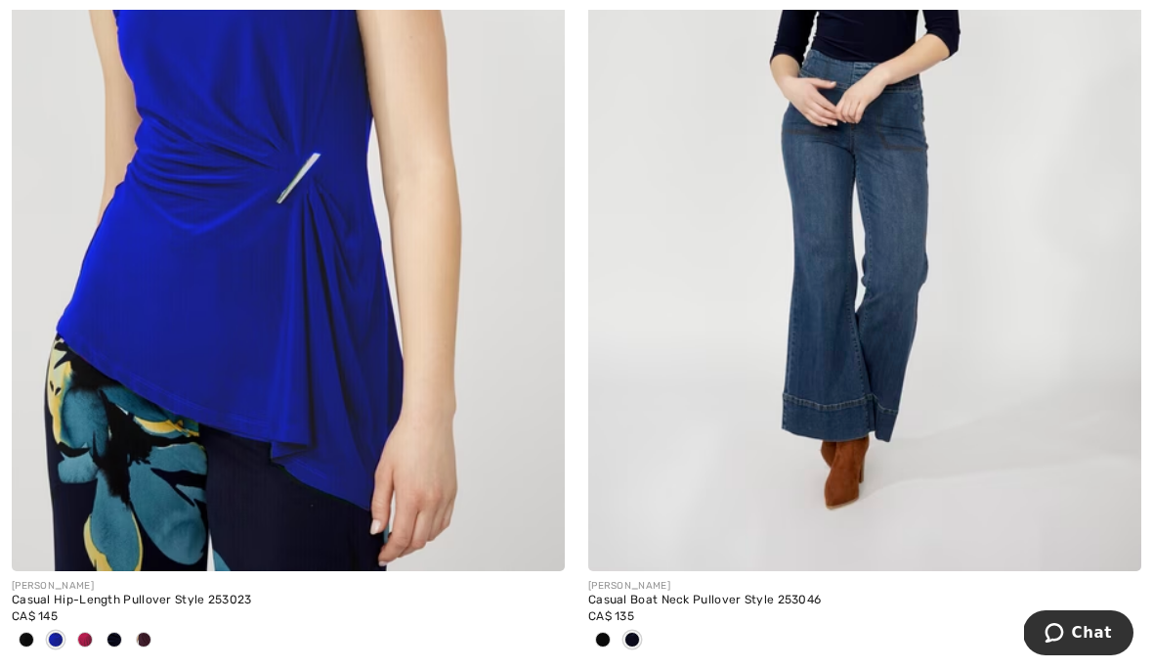
scroll to position [4270, 0]
